Goal: Find specific fact: Find specific page/section

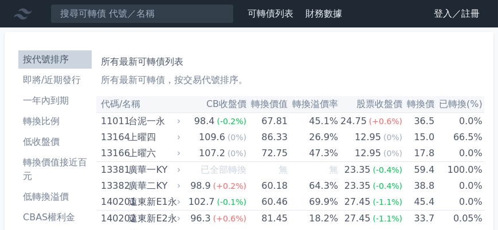
click at [460, 12] on link "登入／註冊" at bounding box center [457, 14] width 64 height 18
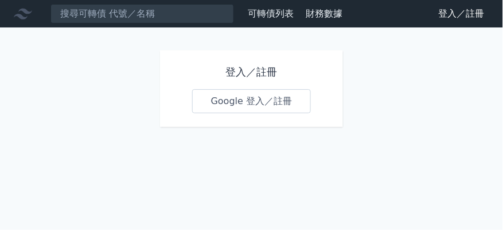
click at [308, 99] on link "Google 登入／註冊" at bounding box center [251, 101] width 119 height 24
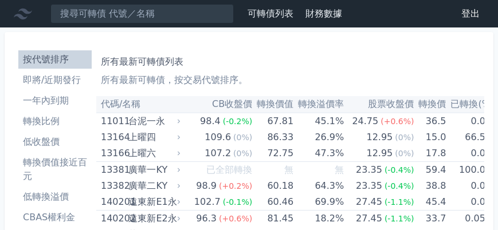
click at [186, 14] on input at bounding box center [141, 13] width 183 height 19
type input "2"
type input "4"
click at [186, 14] on input "2402" at bounding box center [141, 13] width 183 height 19
drag, startPoint x: 143, startPoint y: 15, endPoint x: 0, endPoint y: 53, distance: 148.3
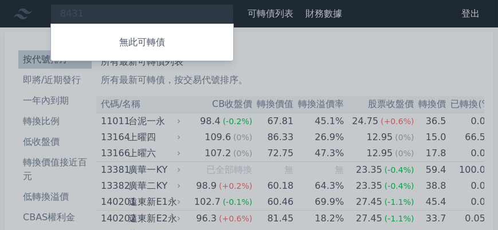
click at [123, 7] on div at bounding box center [249, 115] width 498 height 230
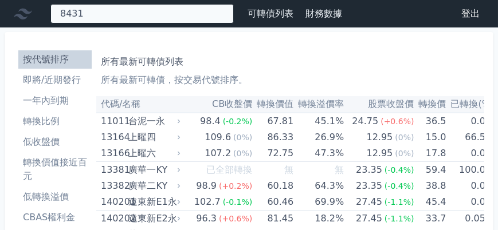
click at [108, 17] on div "8431 無此可轉債" at bounding box center [141, 13] width 183 height 19
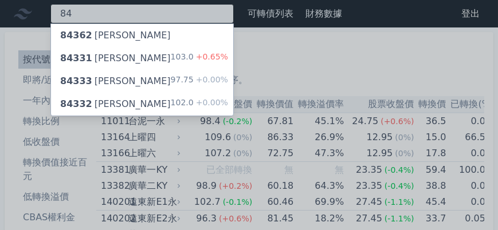
type input "8"
